Goal: Transaction & Acquisition: Purchase product/service

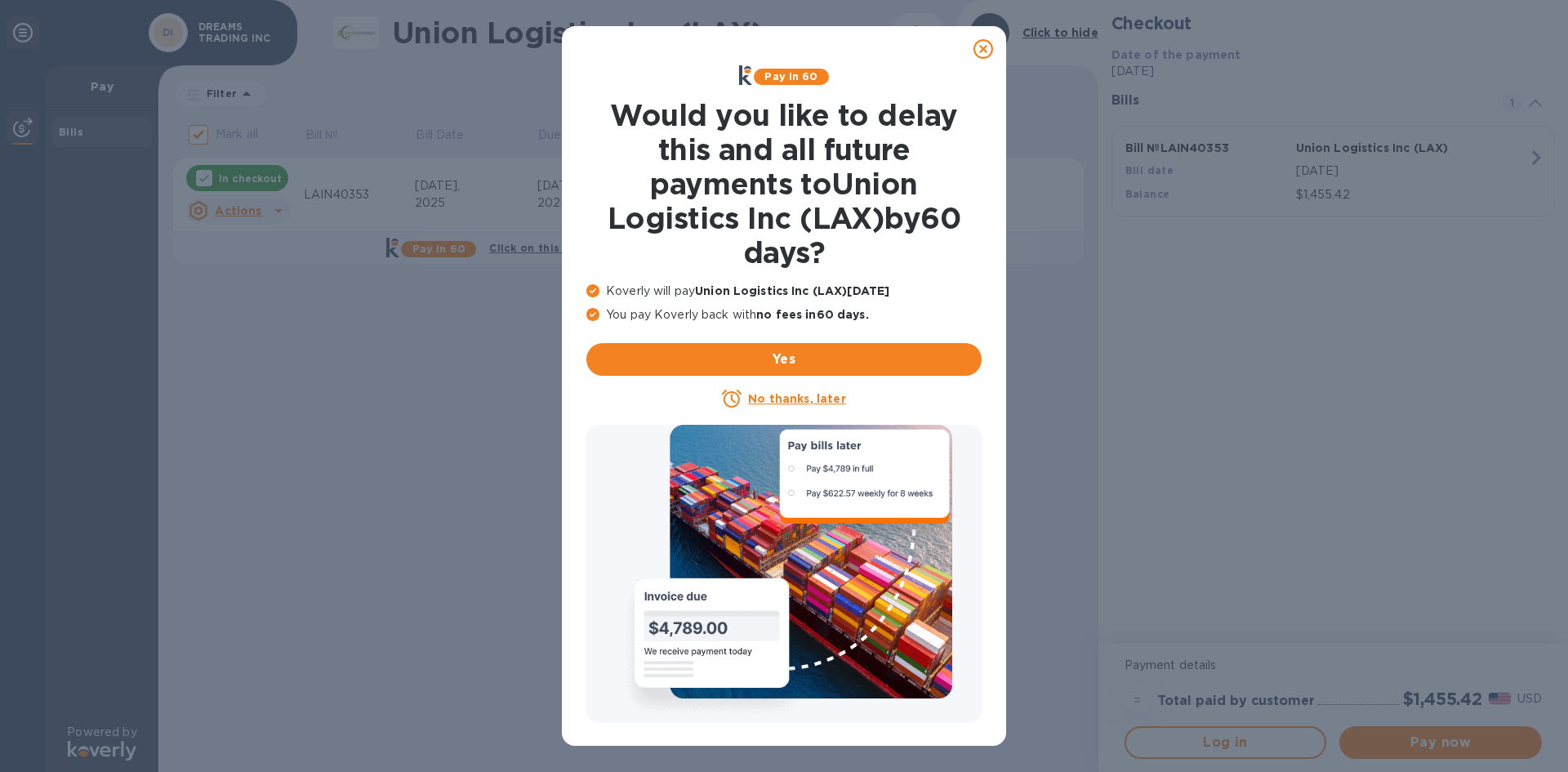
click at [977, 49] on icon at bounding box center [983, 49] width 20 height 20
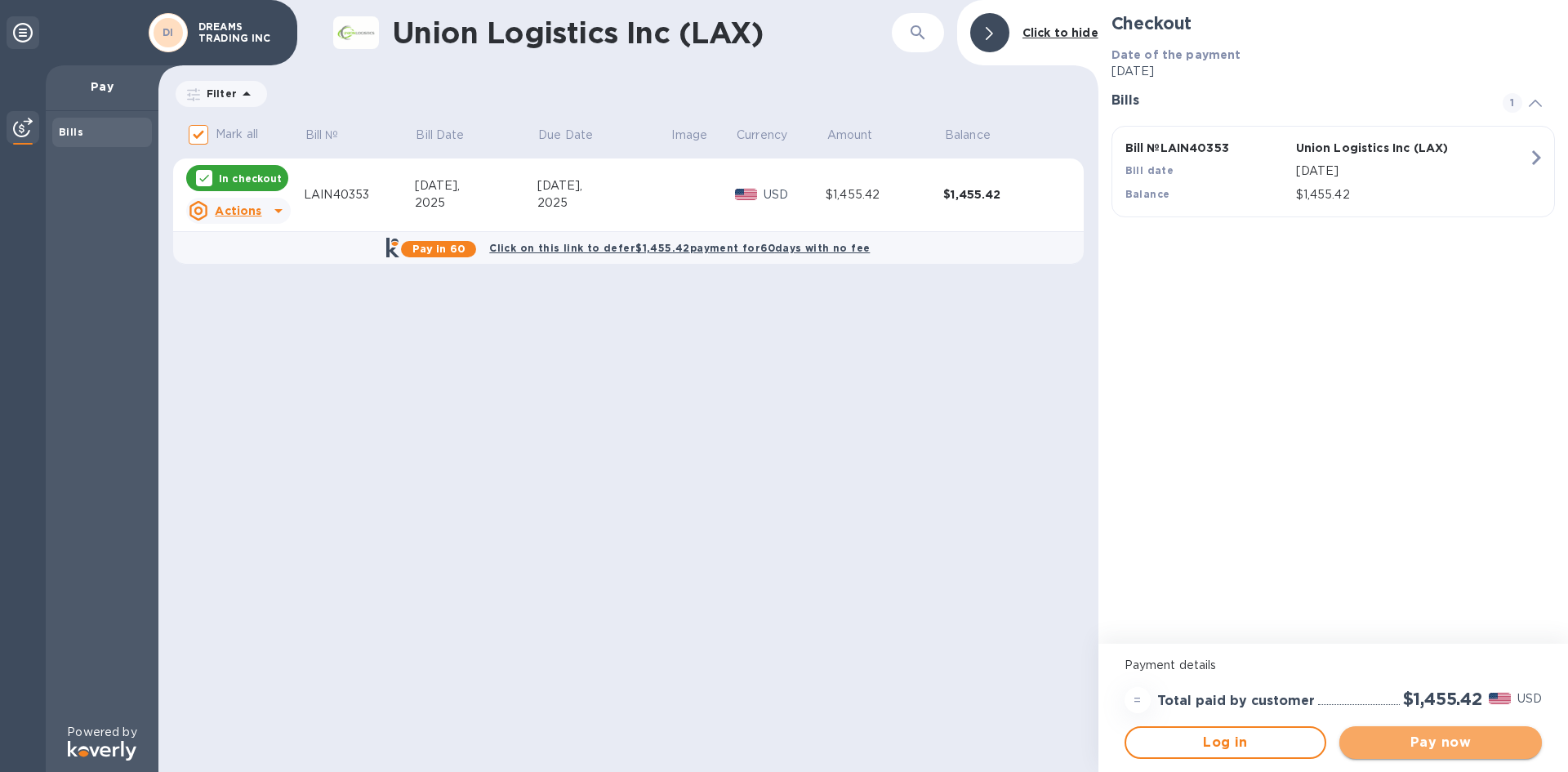
click at [1504, 738] on span "Pay now" at bounding box center [1440, 742] width 176 height 20
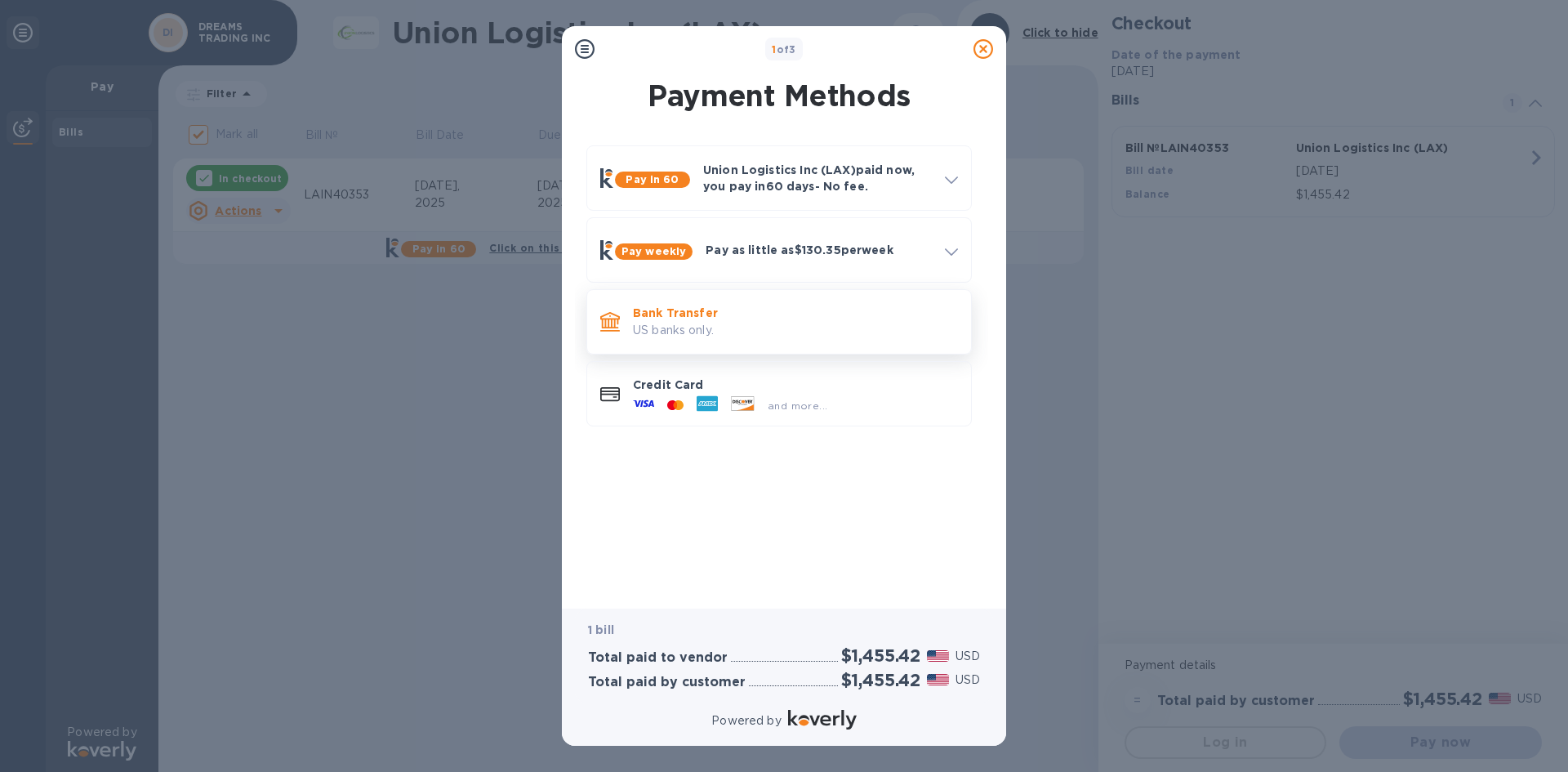
click at [696, 319] on p "Bank Transfer" at bounding box center [795, 313] width 325 height 16
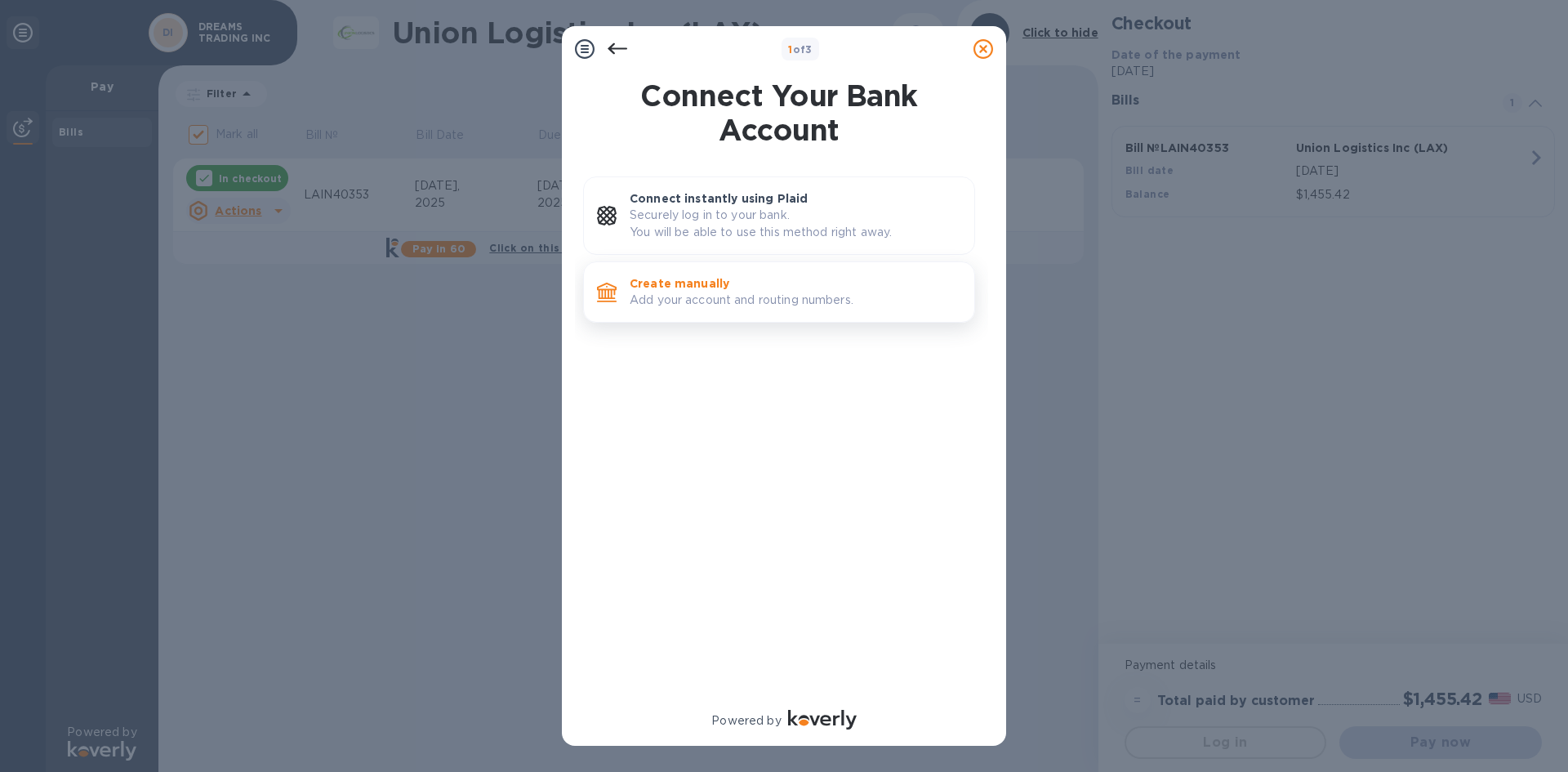
click at [690, 292] on p "Add your account and routing numbers." at bounding box center [795, 300] width 331 height 17
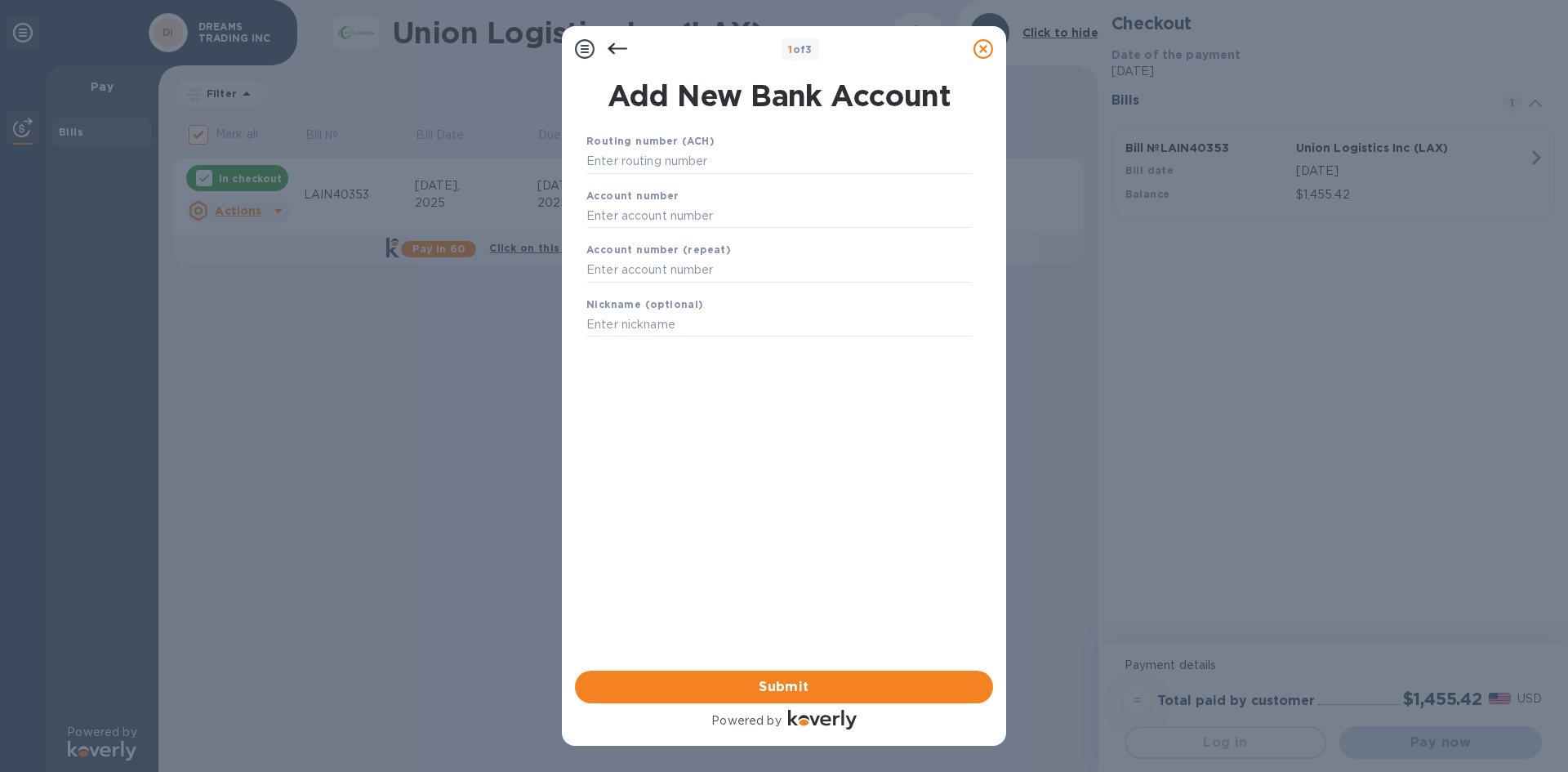
click at [657, 202] on div "Account number" at bounding box center [779, 208] width 399 height 54
click at [658, 207] on input "text" at bounding box center [779, 216] width 386 height 25
paste input "613270605"
type input "613270605"
click at [681, 264] on input "text" at bounding box center [779, 270] width 386 height 25
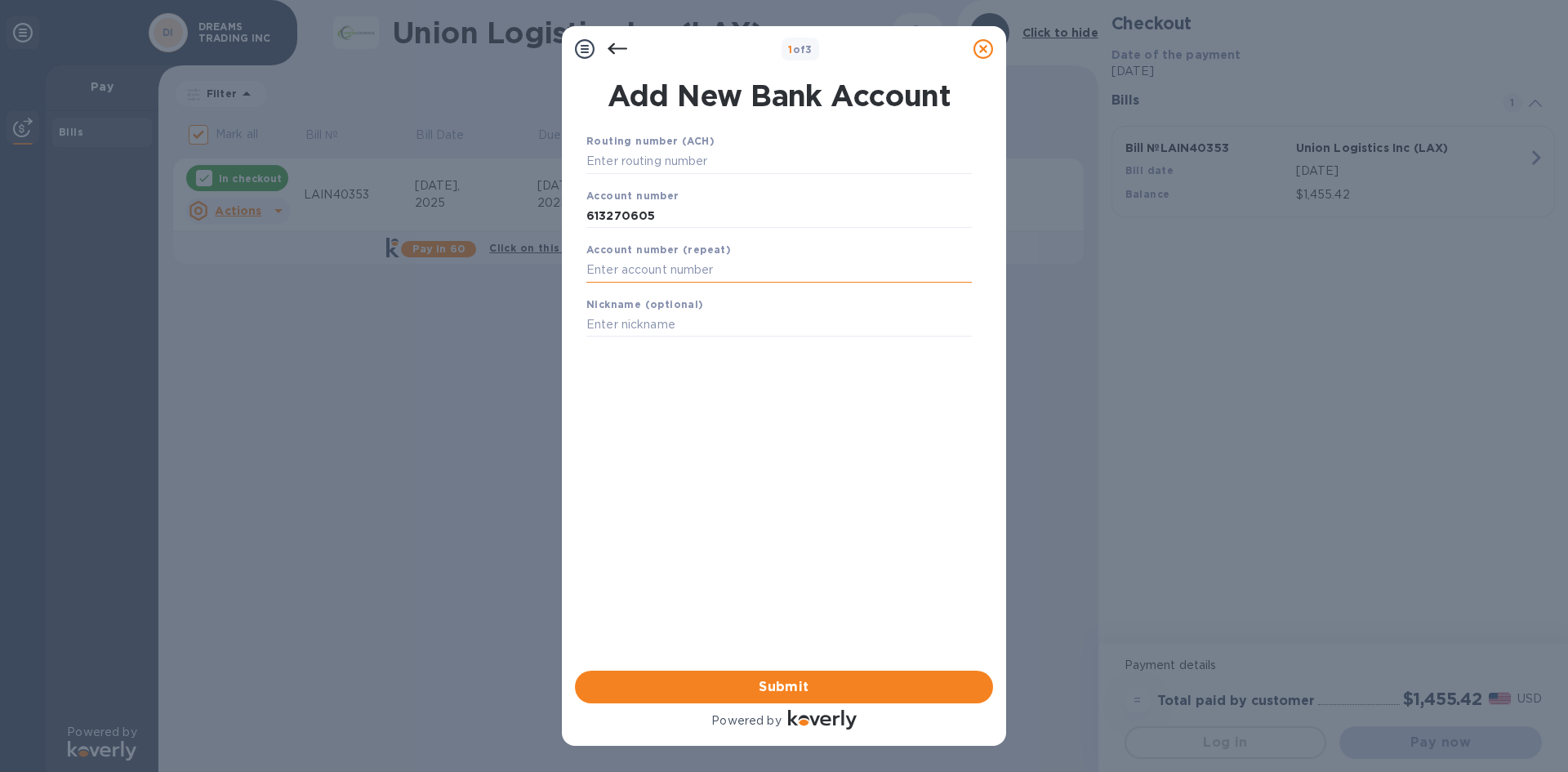
paste input "613270605"
type input "613270605"
click at [681, 162] on input "text" at bounding box center [779, 161] width 386 height 25
paste input "322271627"
type input "322271627"
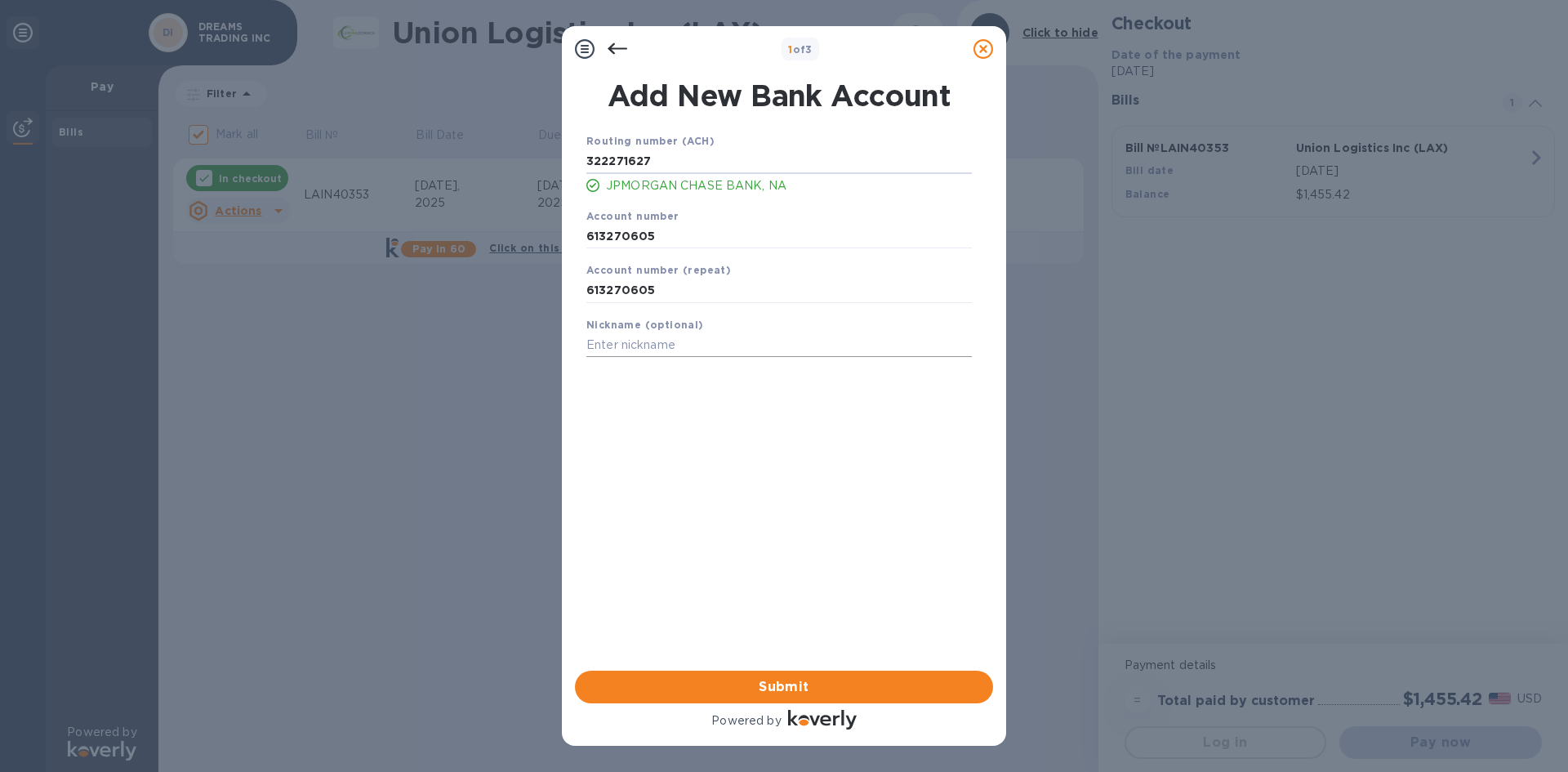
click at [723, 347] on input "text" at bounding box center [779, 345] width 386 height 25
click at [808, 690] on span "Submit" at bounding box center [784, 687] width 392 height 20
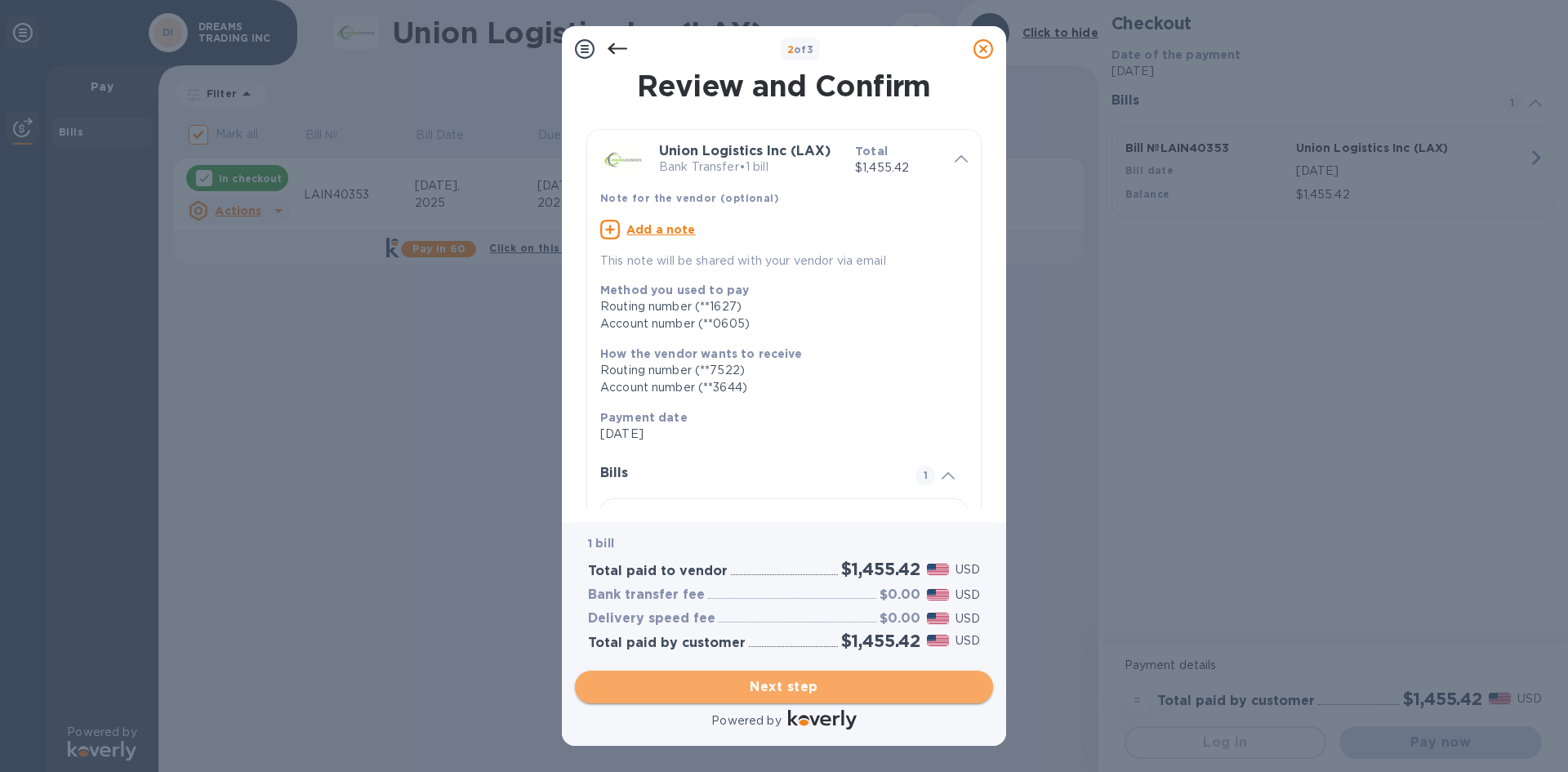
click at [854, 677] on span "Next step" at bounding box center [784, 687] width 392 height 20
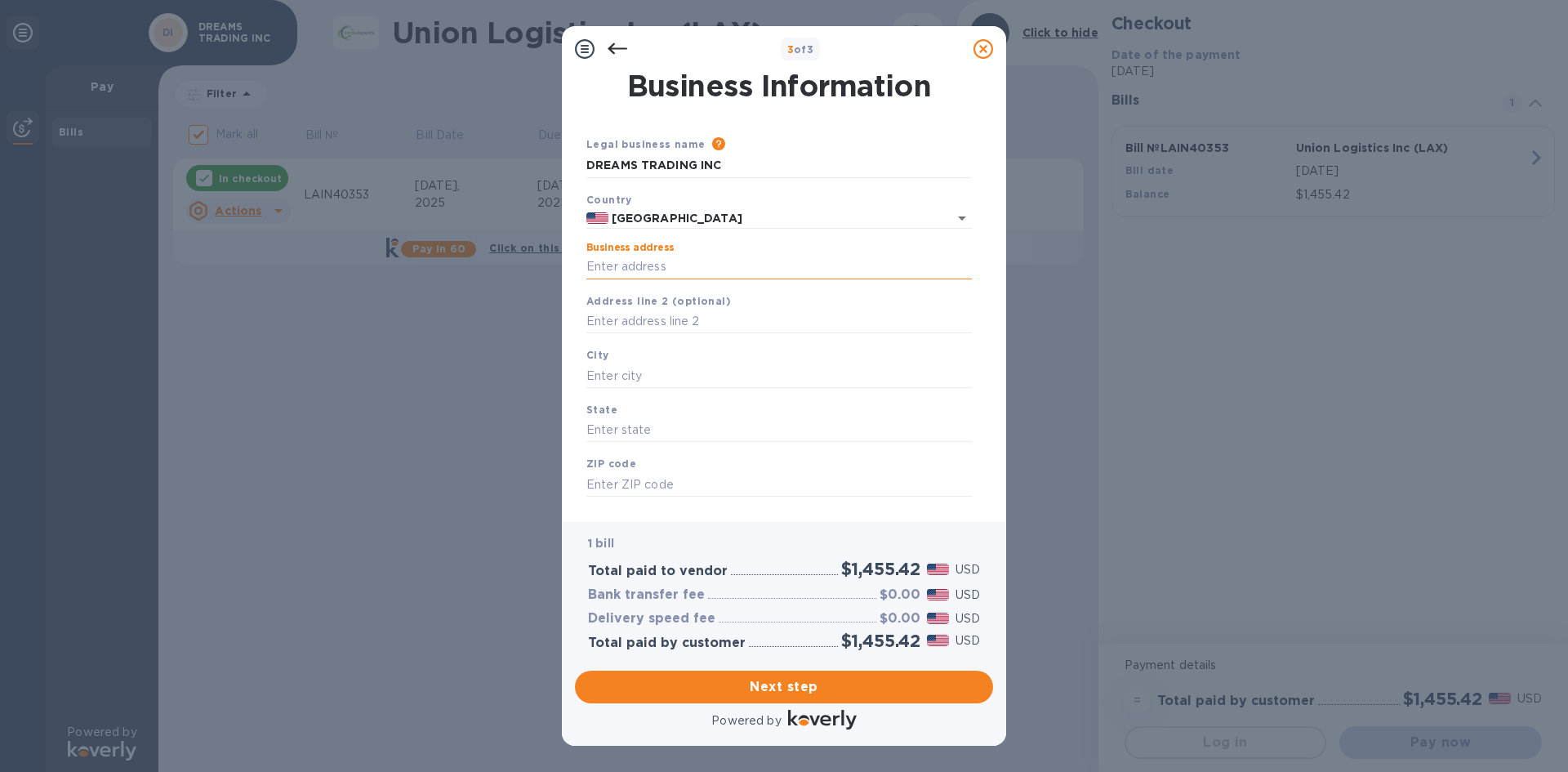
click at [764, 271] on input "Business address" at bounding box center [779, 267] width 386 height 25
type input "1661 [PERSON_NAME] St"
click at [725, 320] on input "text" at bounding box center [779, 322] width 386 height 25
click at [606, 328] on input "apt132" at bounding box center [779, 322] width 386 height 25
type input "apt 132"
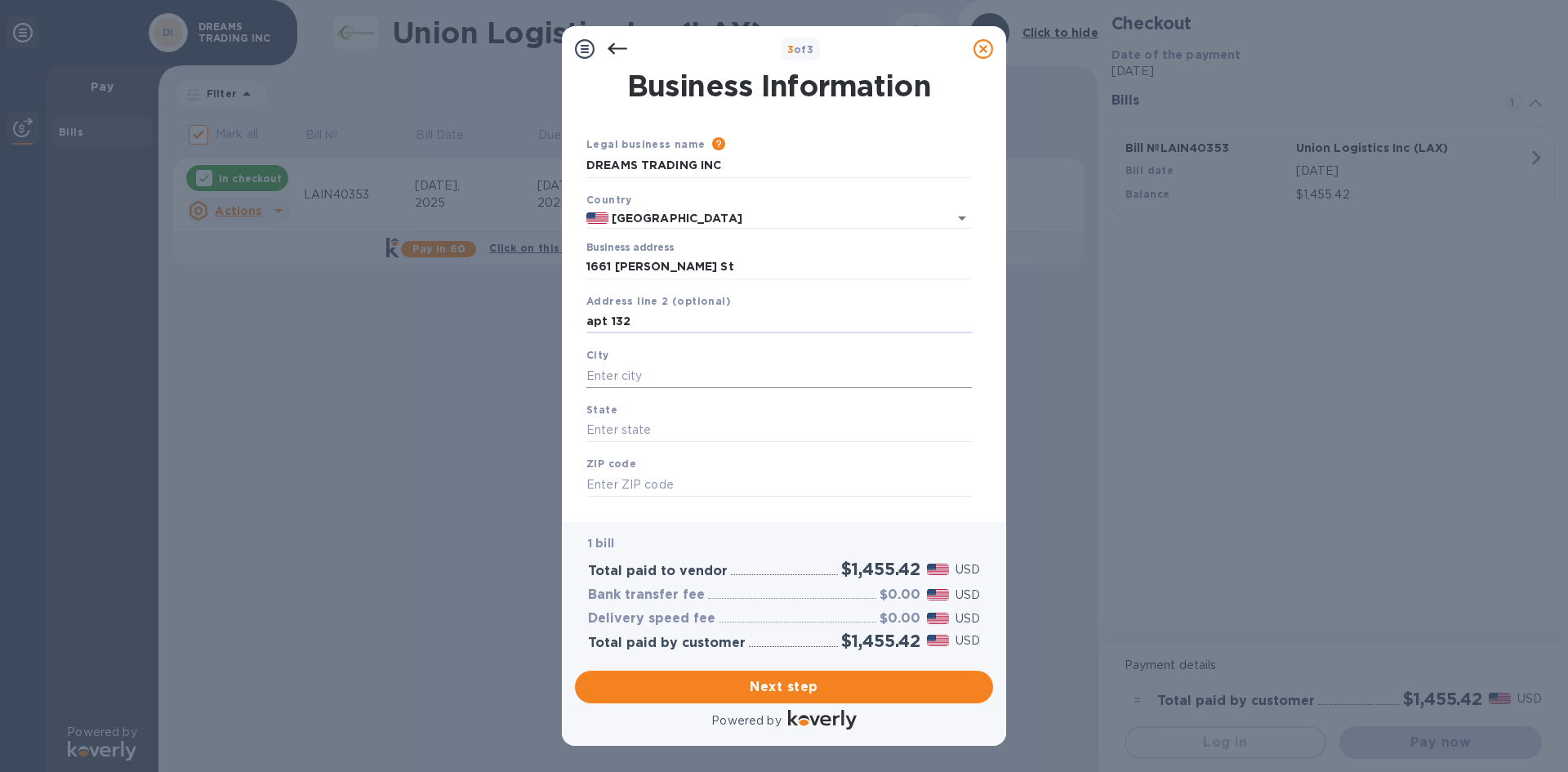
click at [645, 377] on input "text" at bounding box center [779, 376] width 386 height 25
type input "Montebello"
click at [661, 432] on input "text" at bounding box center [779, 430] width 386 height 25
type input "CA"
click at [672, 481] on input "text" at bounding box center [779, 484] width 386 height 25
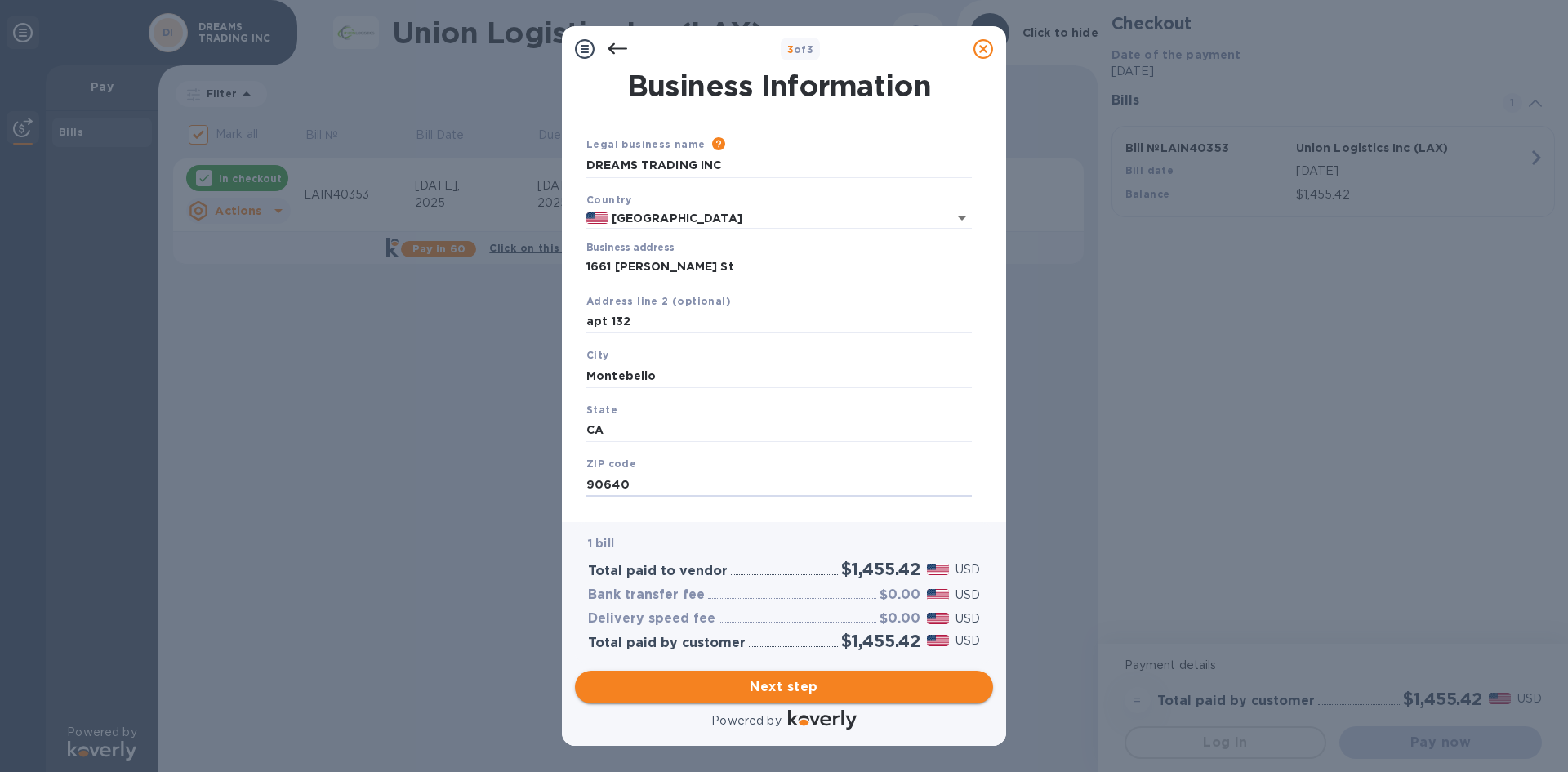
type input "90640"
click at [781, 684] on span "Next step" at bounding box center [784, 687] width 392 height 20
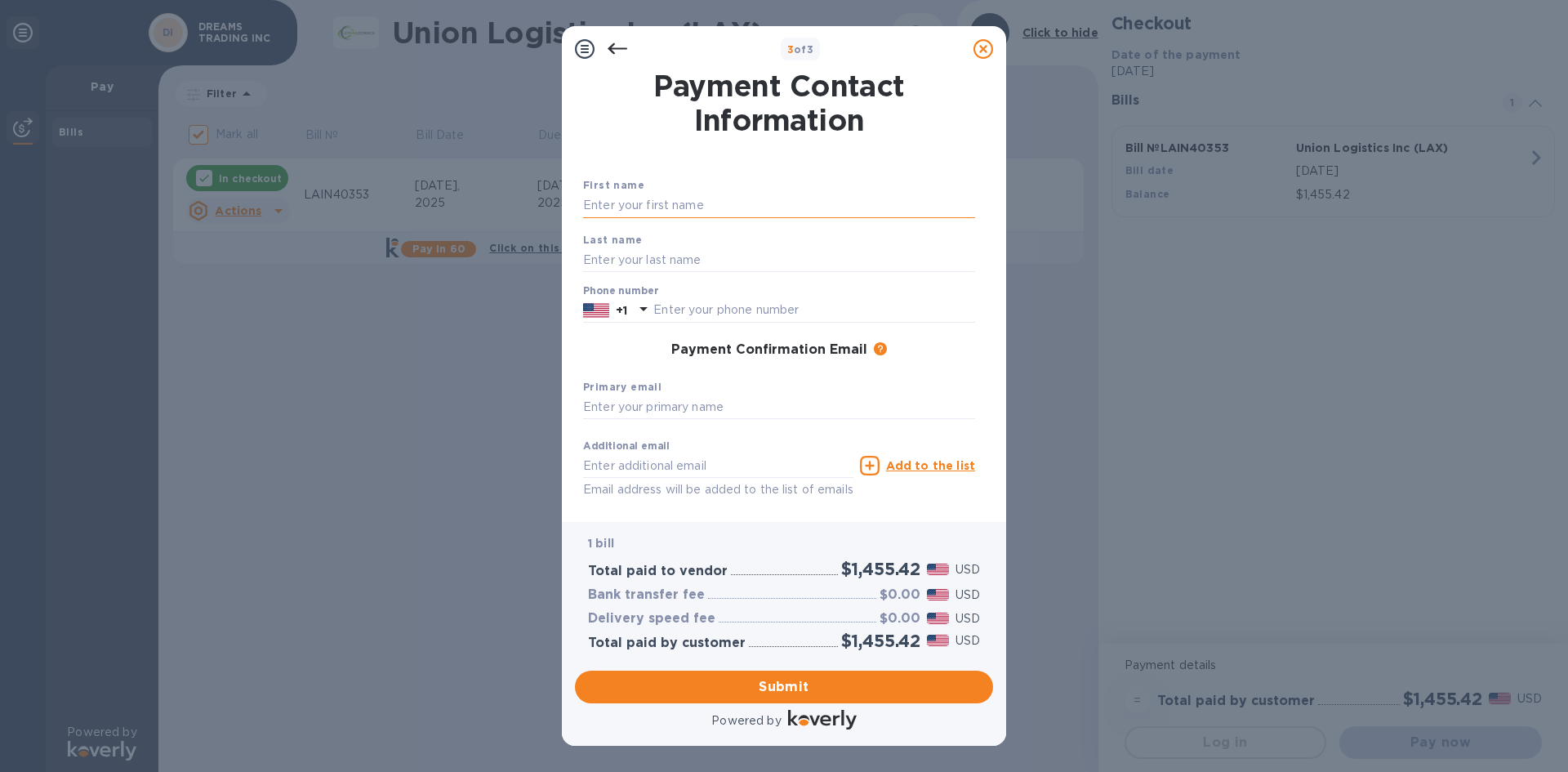
click at [700, 206] on input "text" at bounding box center [779, 206] width 392 height 25
type input "[PERSON_NAME]"
click at [737, 259] on input "text" at bounding box center [779, 260] width 392 height 25
type input "[PERSON_NAME]"
click at [744, 302] on input "text" at bounding box center [814, 311] width 321 height 25
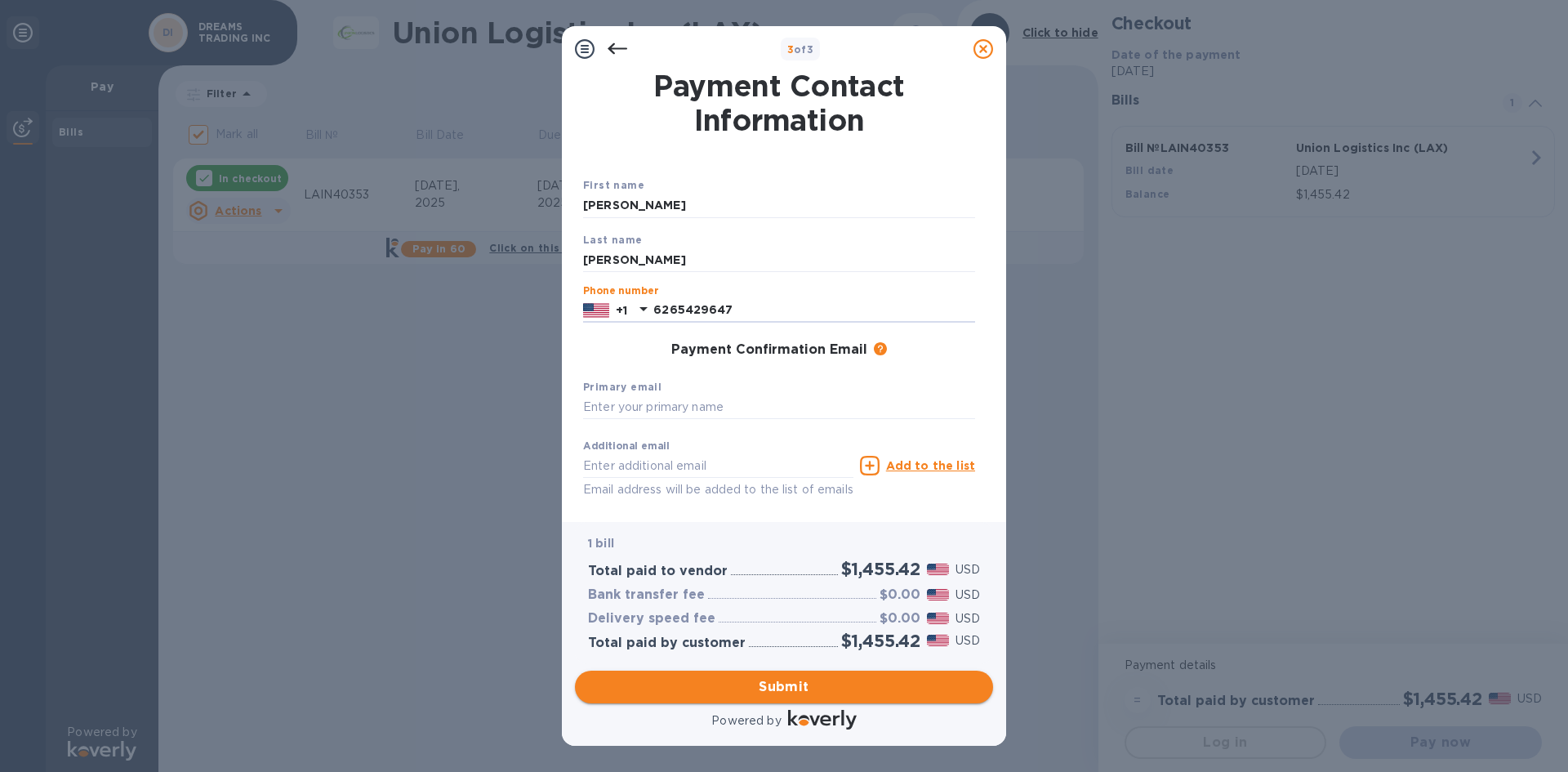
type input "6265429647"
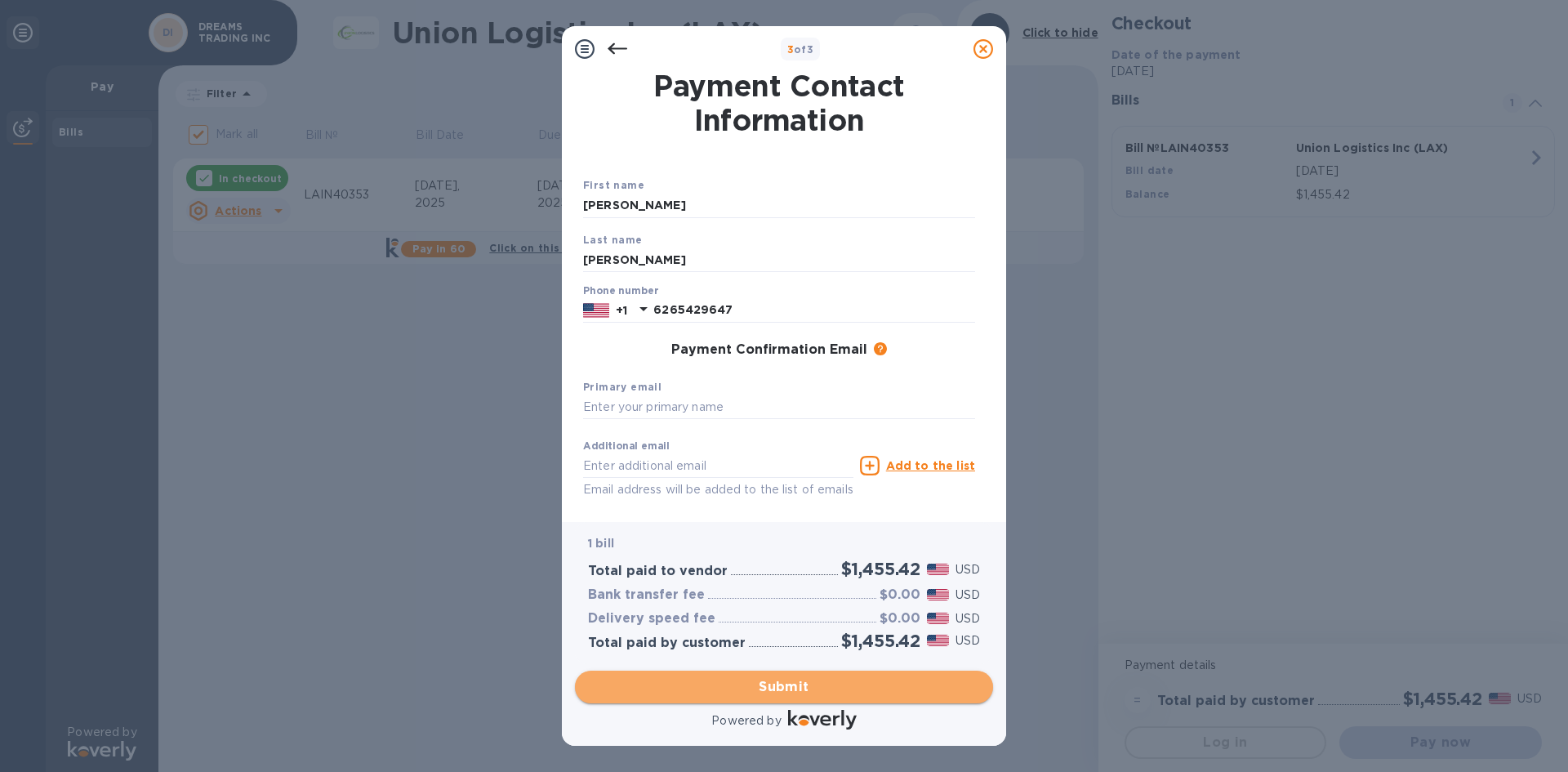
click at [802, 686] on span "Submit" at bounding box center [784, 687] width 392 height 20
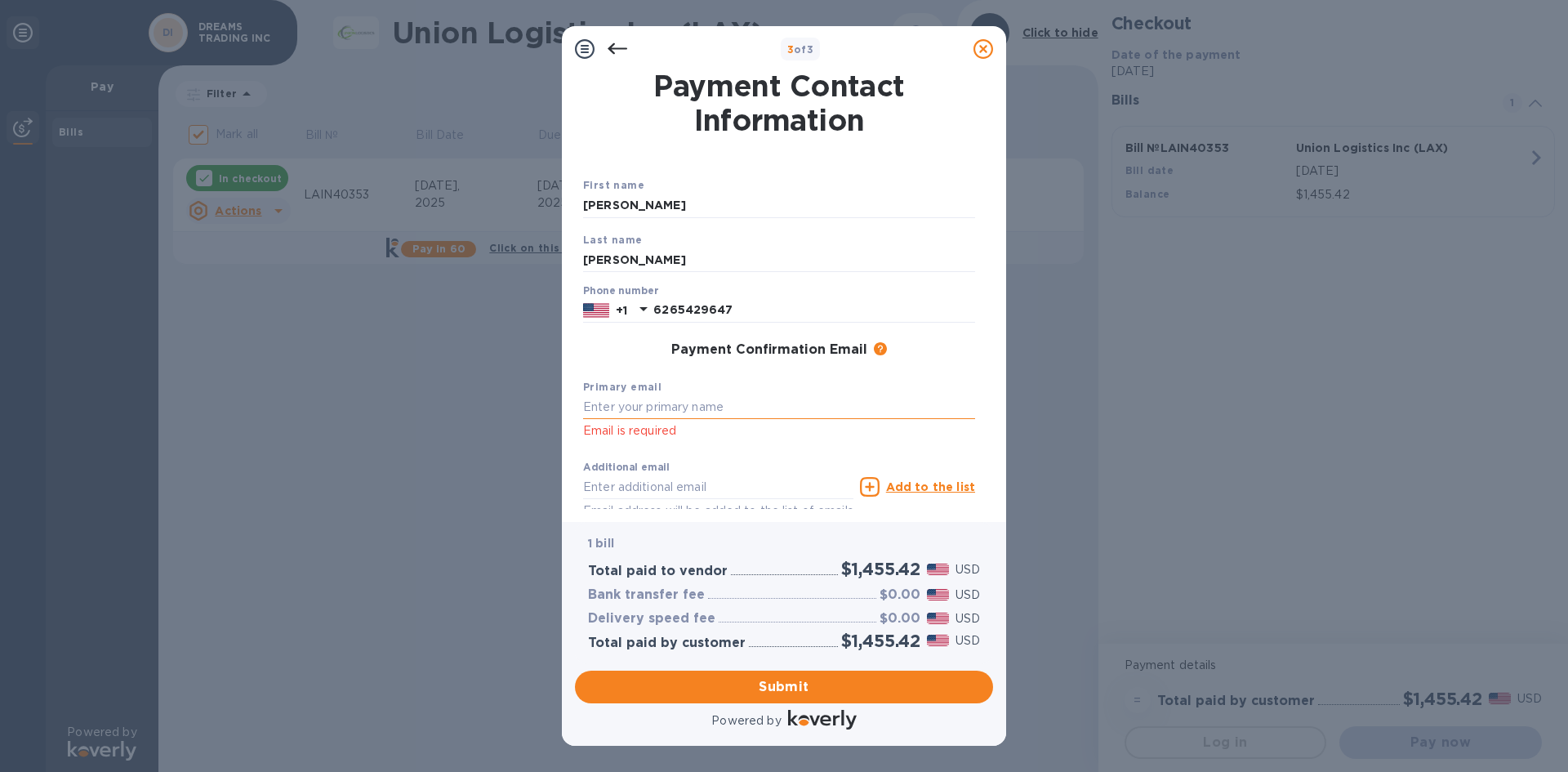
click at [780, 405] on input "text" at bounding box center [779, 408] width 392 height 25
paste input "[EMAIL_ADDRESS][DOMAIN_NAME]"
type input "[EMAIL_ADDRESS][DOMAIN_NAME]"
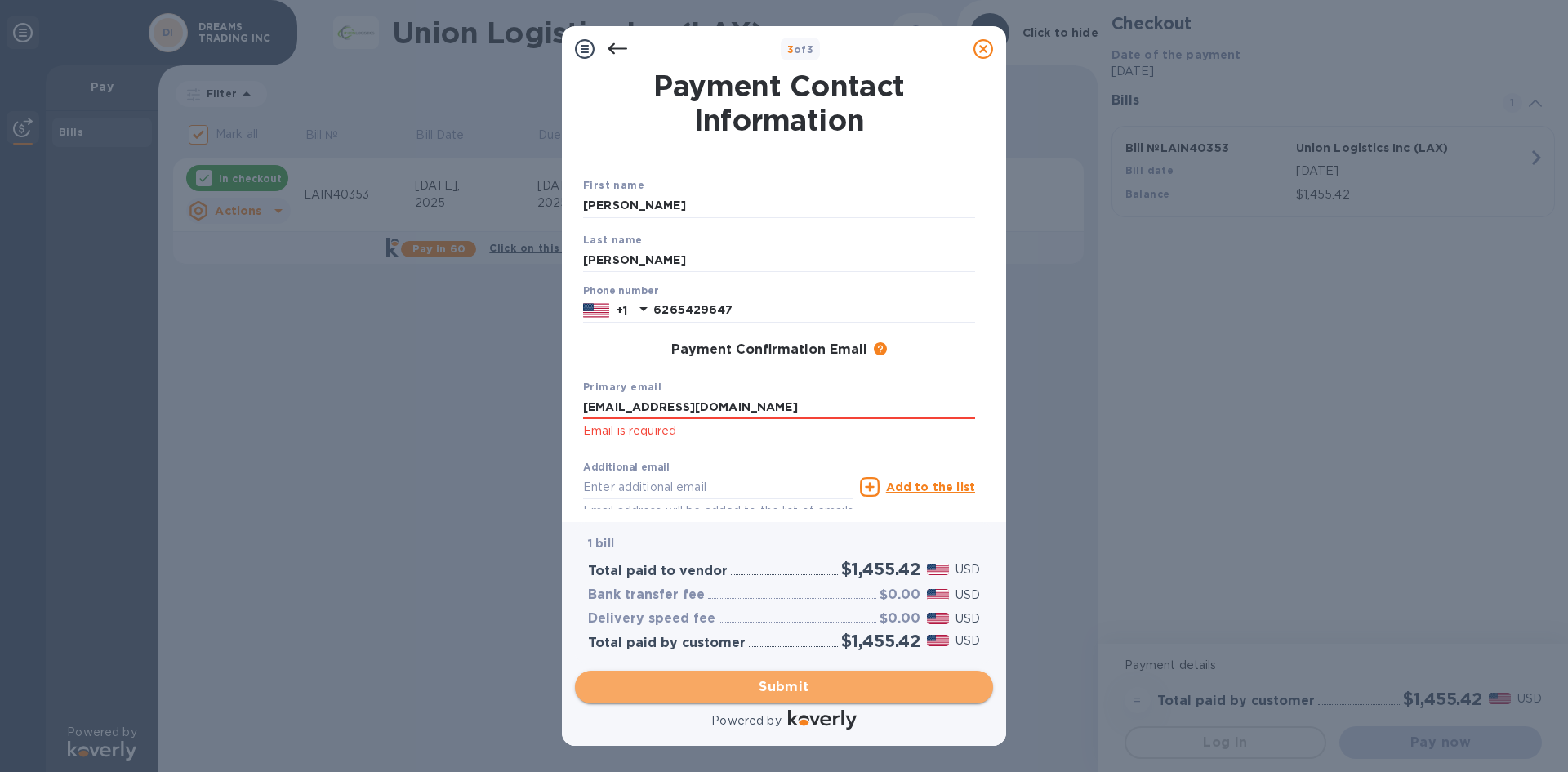
click at [831, 679] on span "Submit" at bounding box center [784, 687] width 392 height 20
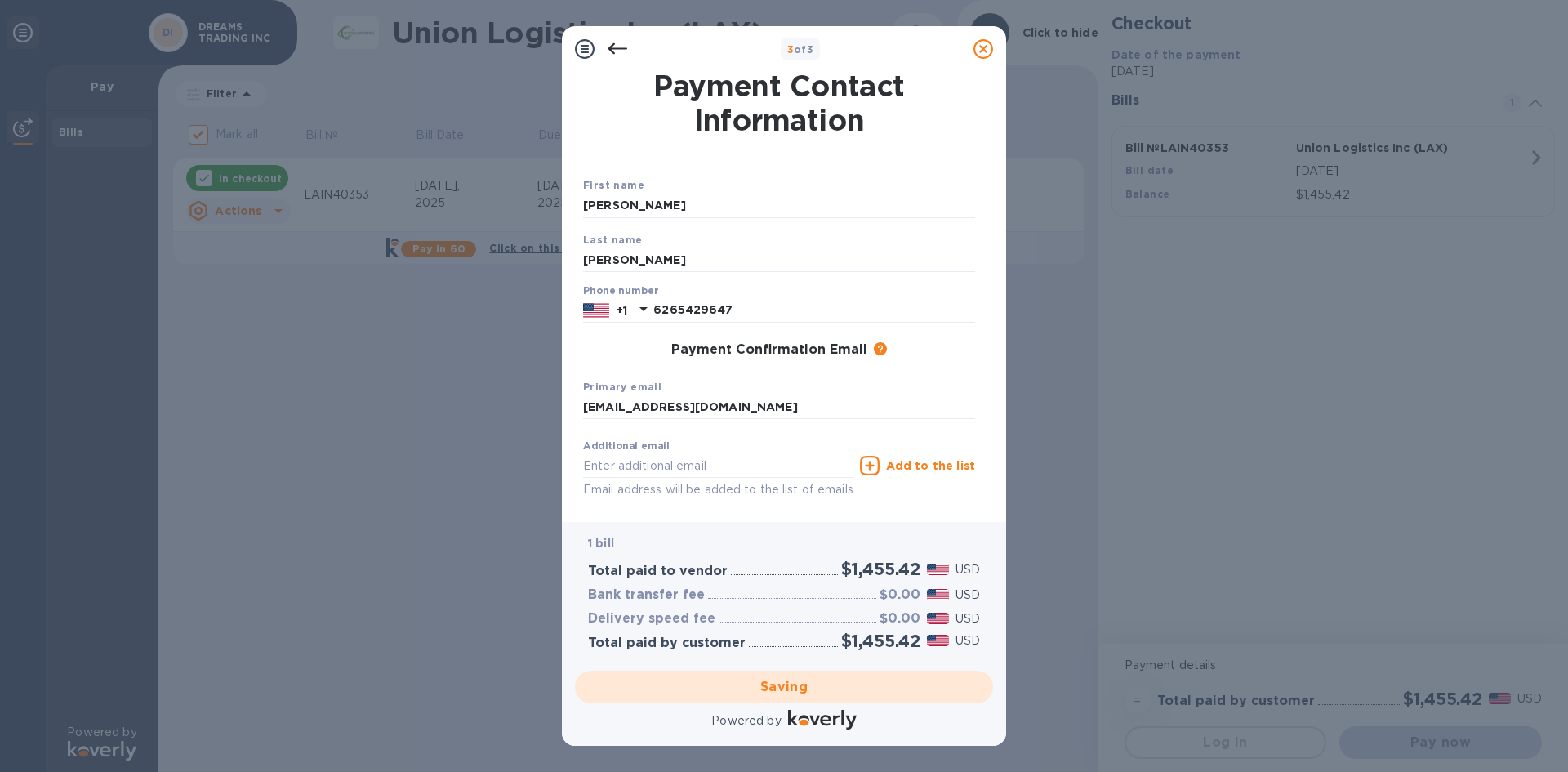
checkbox input "false"
